Goal: Information Seeking & Learning: Learn about a topic

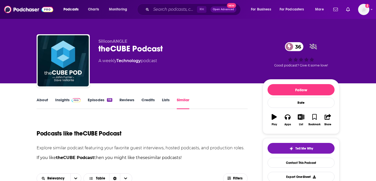
click at [72, 98] on span at bounding box center [76, 99] width 9 height 5
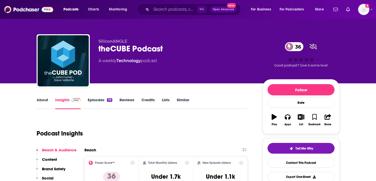
scroll to position [36, 0]
